Goal: Task Accomplishment & Management: Manage account settings

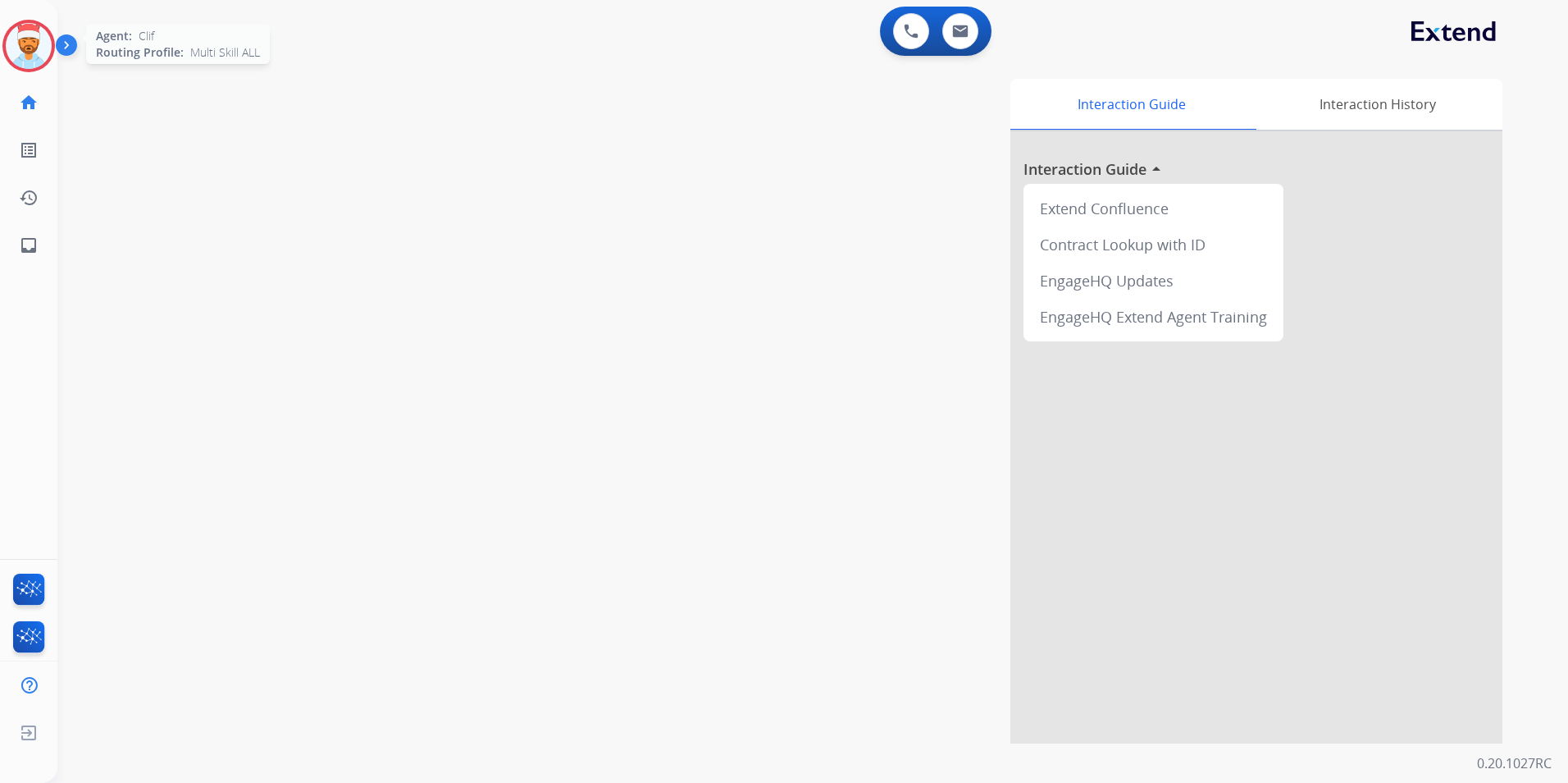
click at [27, 40] on img at bounding box center [29, 46] width 46 height 46
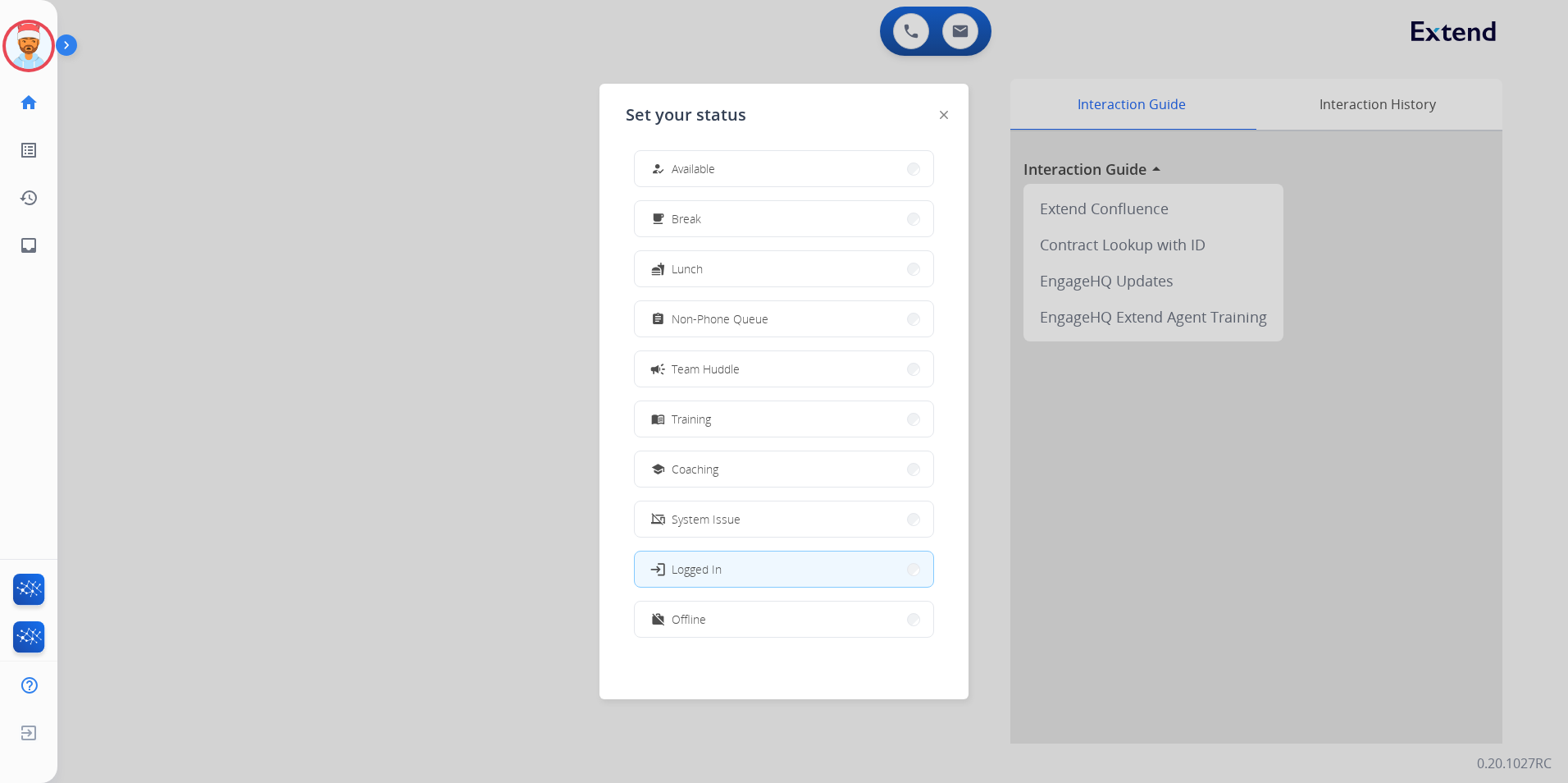
scroll to position [5, 0]
click at [736, 630] on button "work_off Offline" at bounding box center [784, 618] width 299 height 36
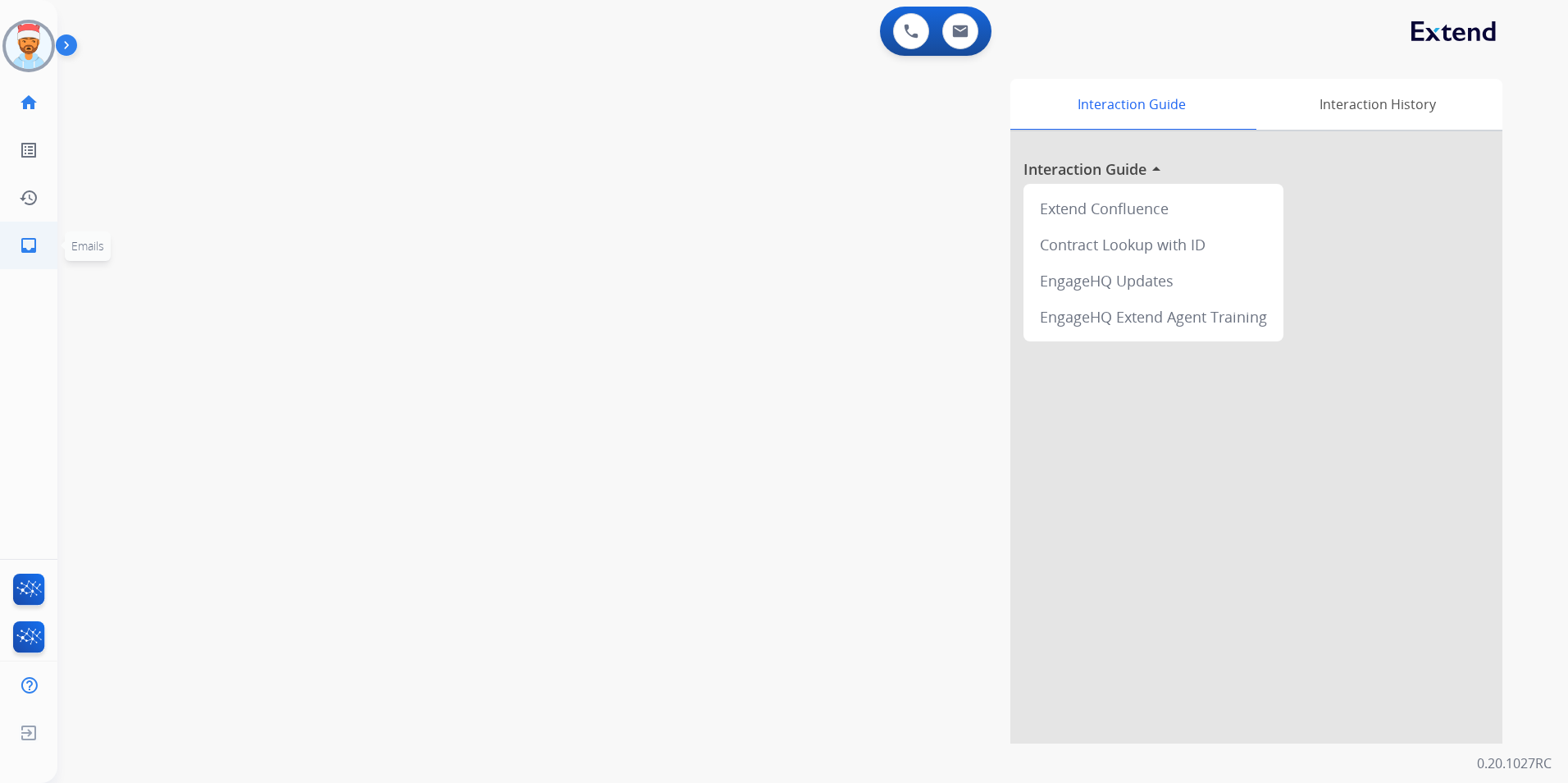
click at [24, 242] on mat-icon "inbox" at bounding box center [28, 245] width 19 height 19
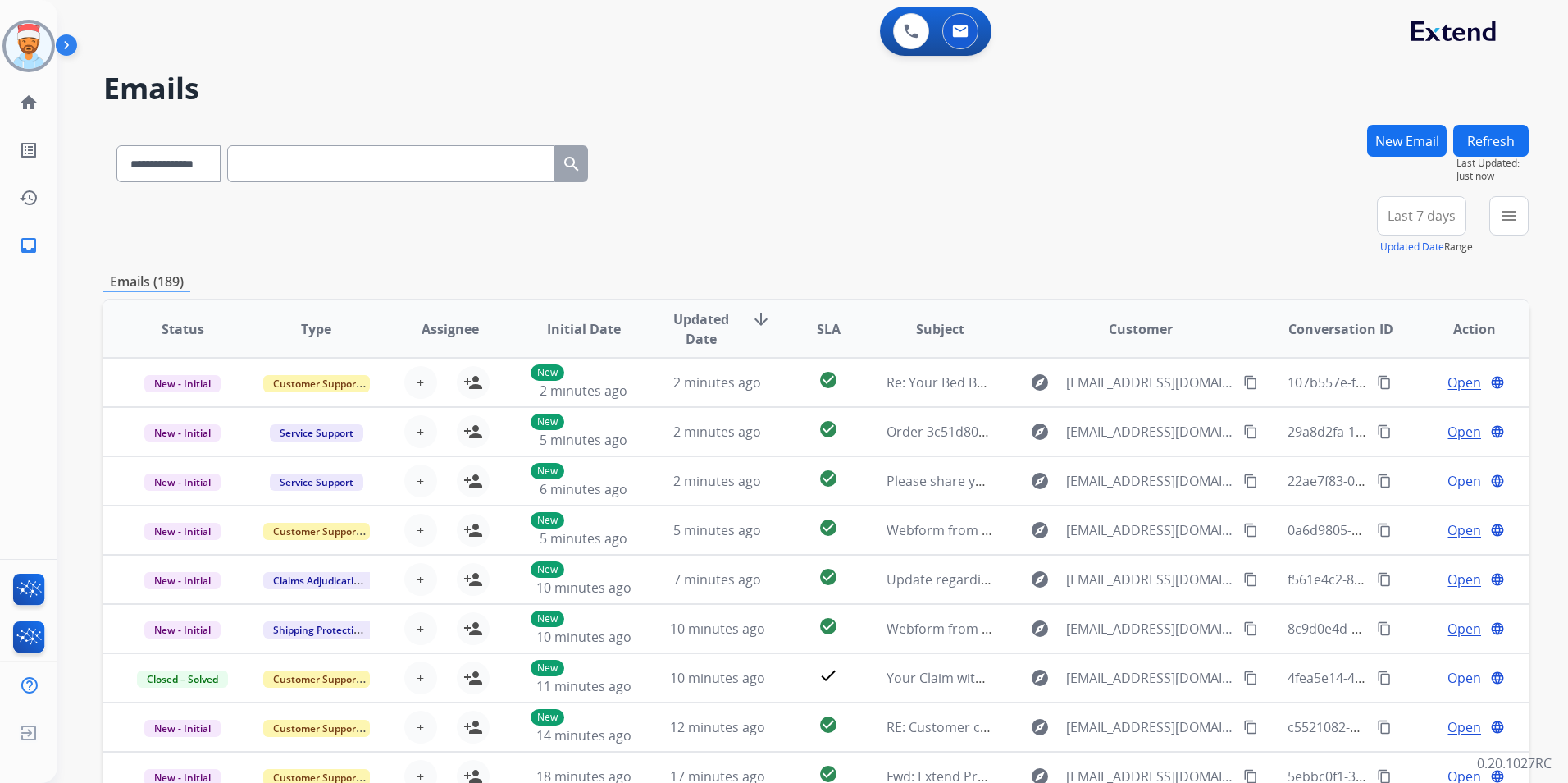
click at [1400, 219] on span "Last 7 days" at bounding box center [1422, 216] width 68 height 7
drag, startPoint x: 1403, startPoint y: 409, endPoint x: 1402, endPoint y: 396, distance: 13.0
click at [1403, 411] on div "Last 90 days" at bounding box center [1416, 415] width 91 height 25
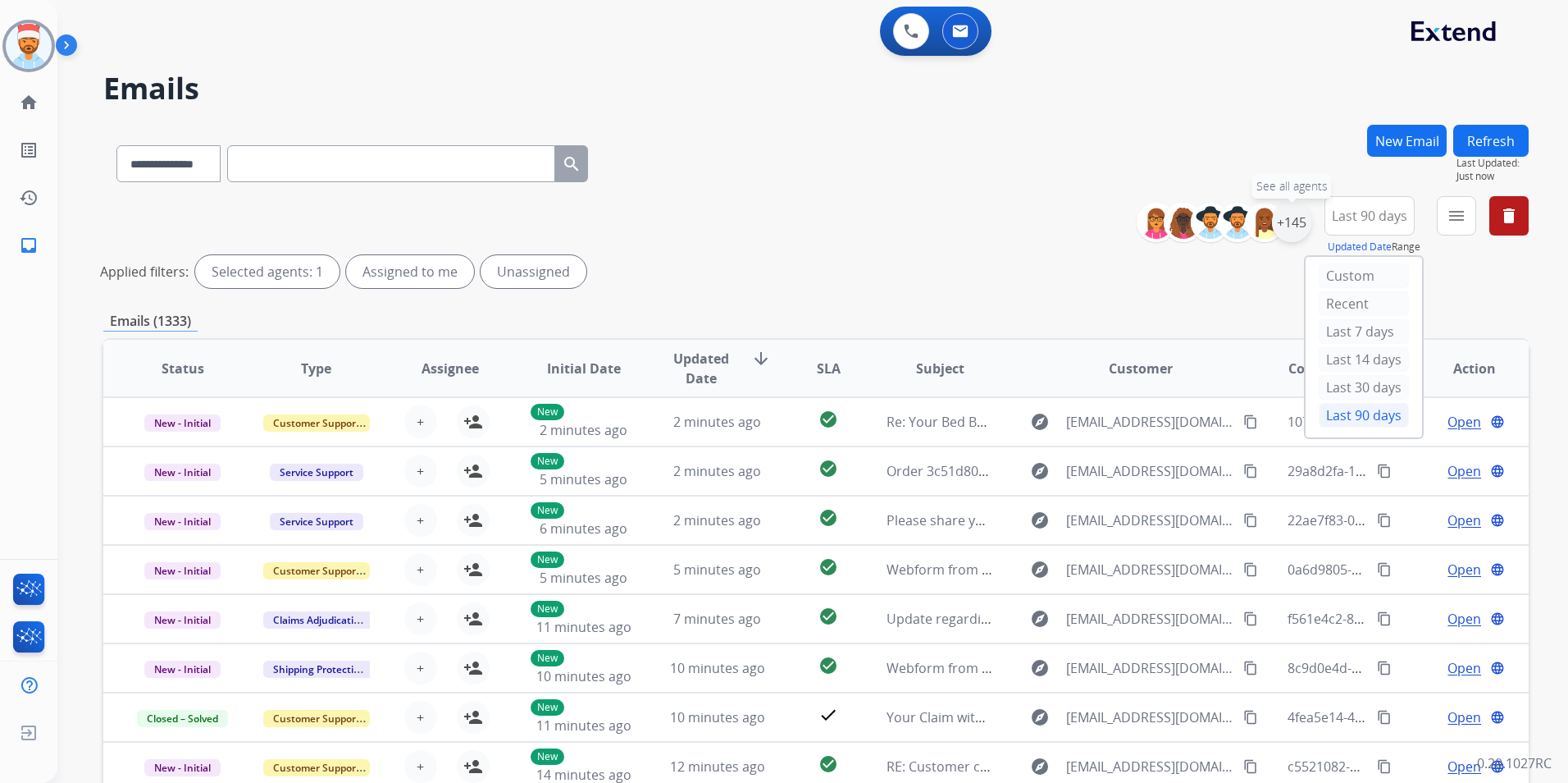
click at [1300, 219] on div "+145" at bounding box center [1291, 222] width 40 height 40
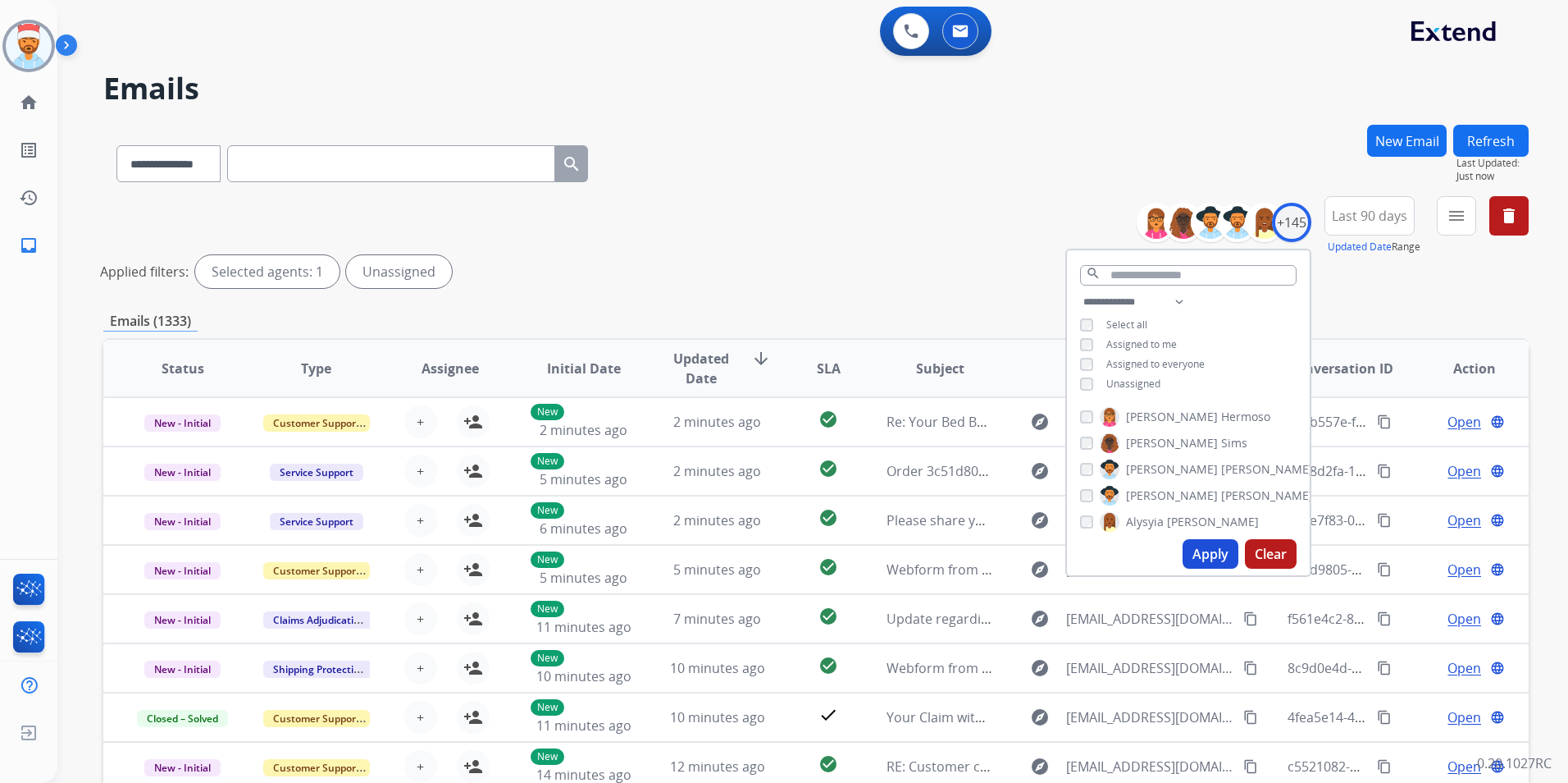
click at [1207, 562] on button "Apply" at bounding box center [1211, 554] width 56 height 30
click at [1221, 561] on button "Apply" at bounding box center [1211, 554] width 56 height 30
click at [1406, 323] on div "Emails (1330)" at bounding box center [816, 321] width 1425 height 20
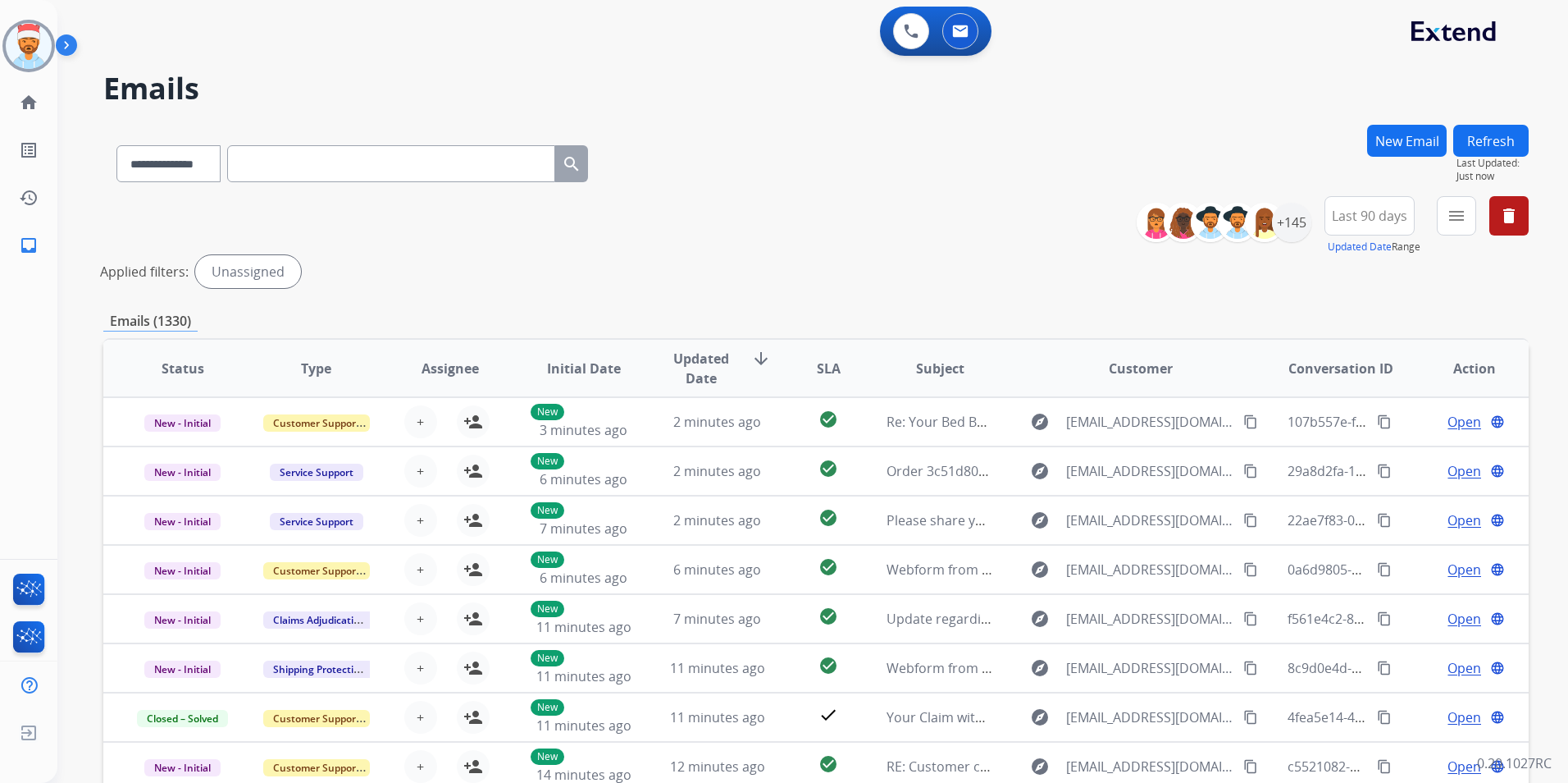
click at [1445, 222] on button "menu" at bounding box center [1456, 216] width 40 height 40
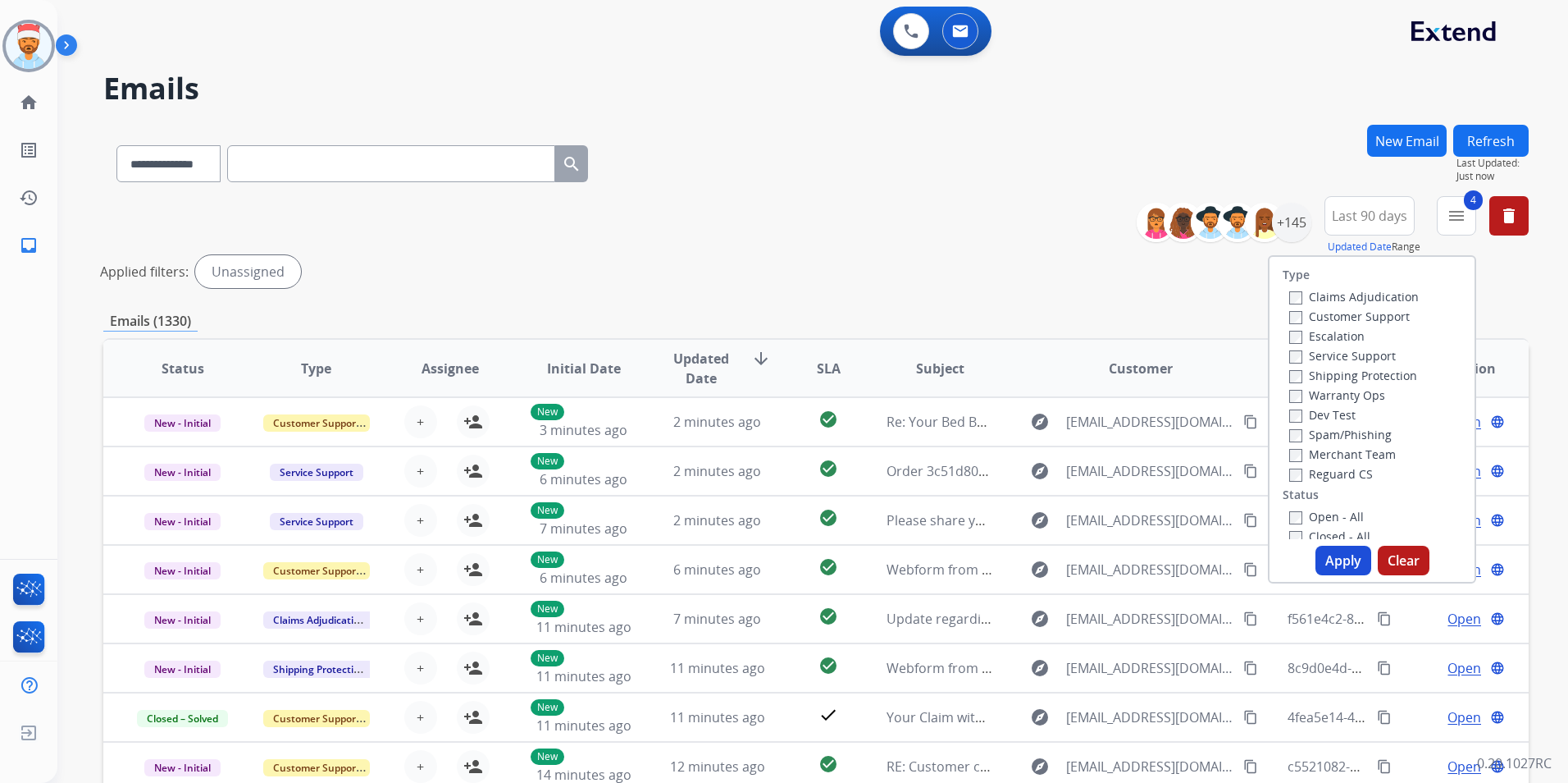
drag, startPoint x: 1318, startPoint y: 551, endPoint x: 1334, endPoint y: 556, distance: 16.8
click at [1322, 554] on button "Apply" at bounding box center [1344, 560] width 56 height 30
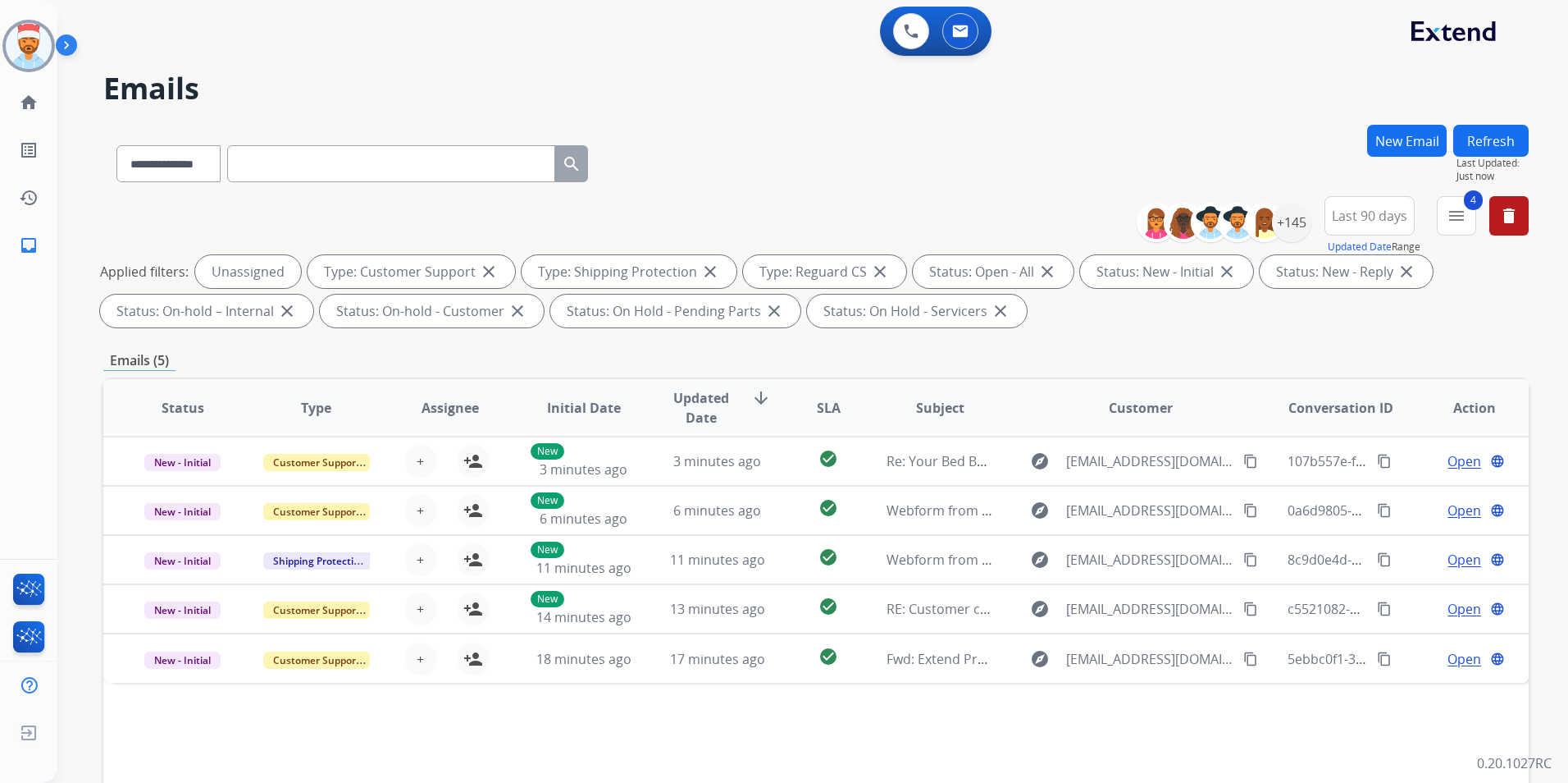
click at [973, 154] on div "**********" at bounding box center [816, 160] width 1425 height 71
